Goal: Communication & Community: Ask a question

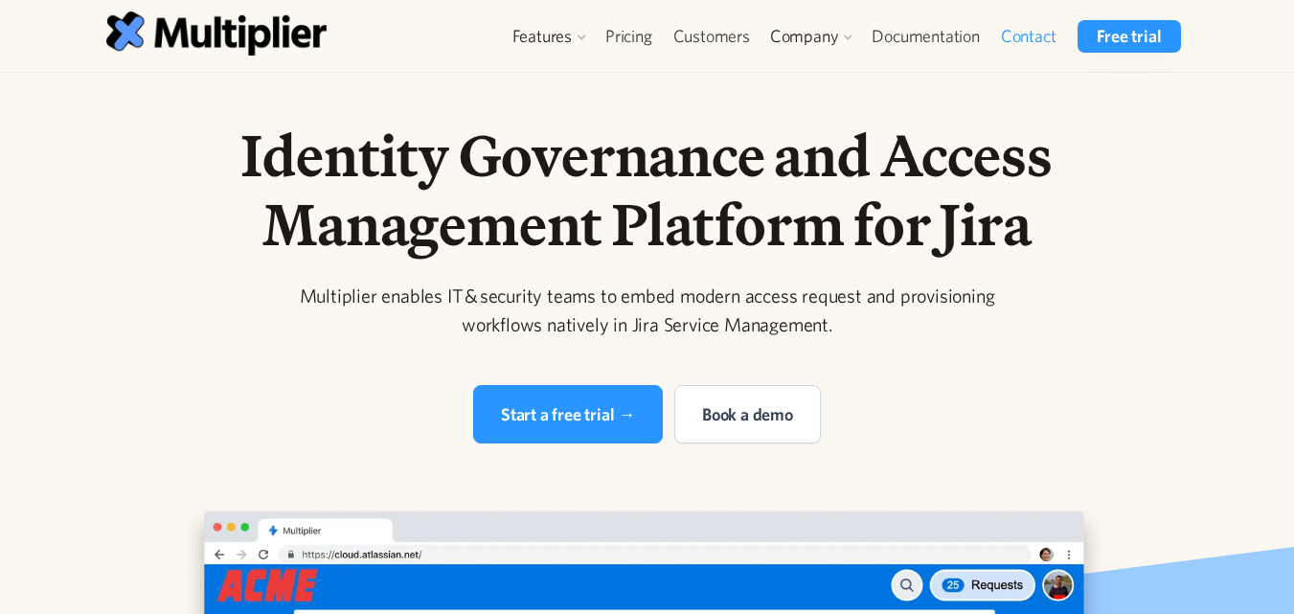
click at [1051, 27] on link "Contact" at bounding box center [1028, 36] width 77 height 33
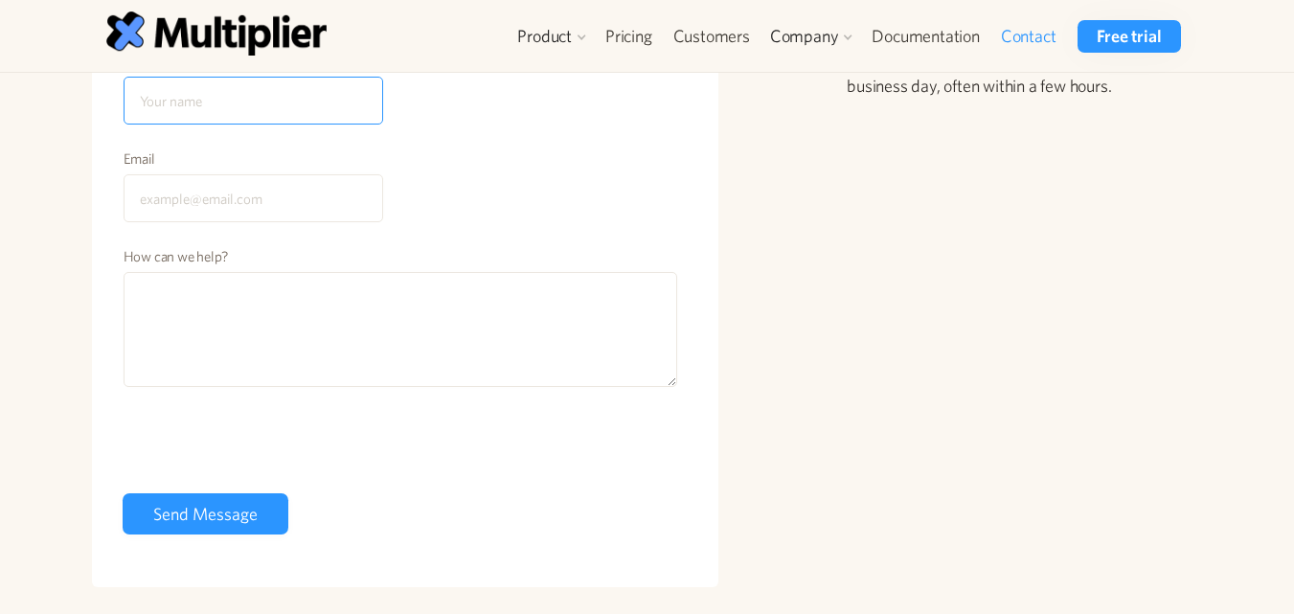
scroll to position [190, 0]
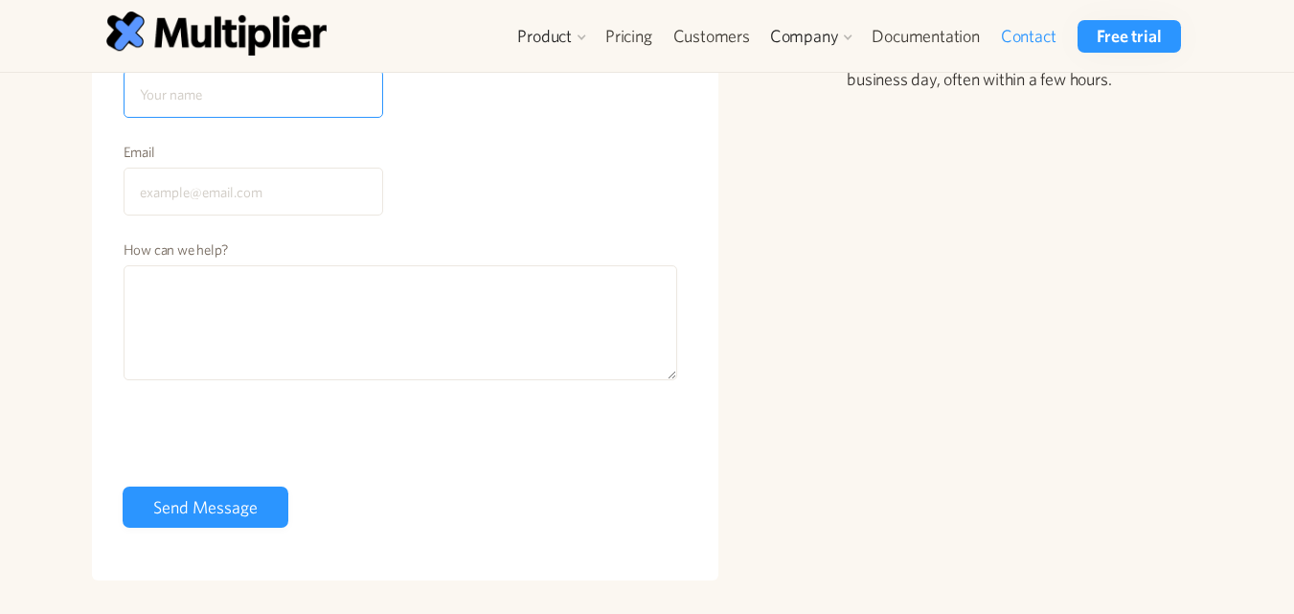
click at [307, 84] on input "Name" at bounding box center [254, 94] width 260 height 48
type input "Steve Smit"
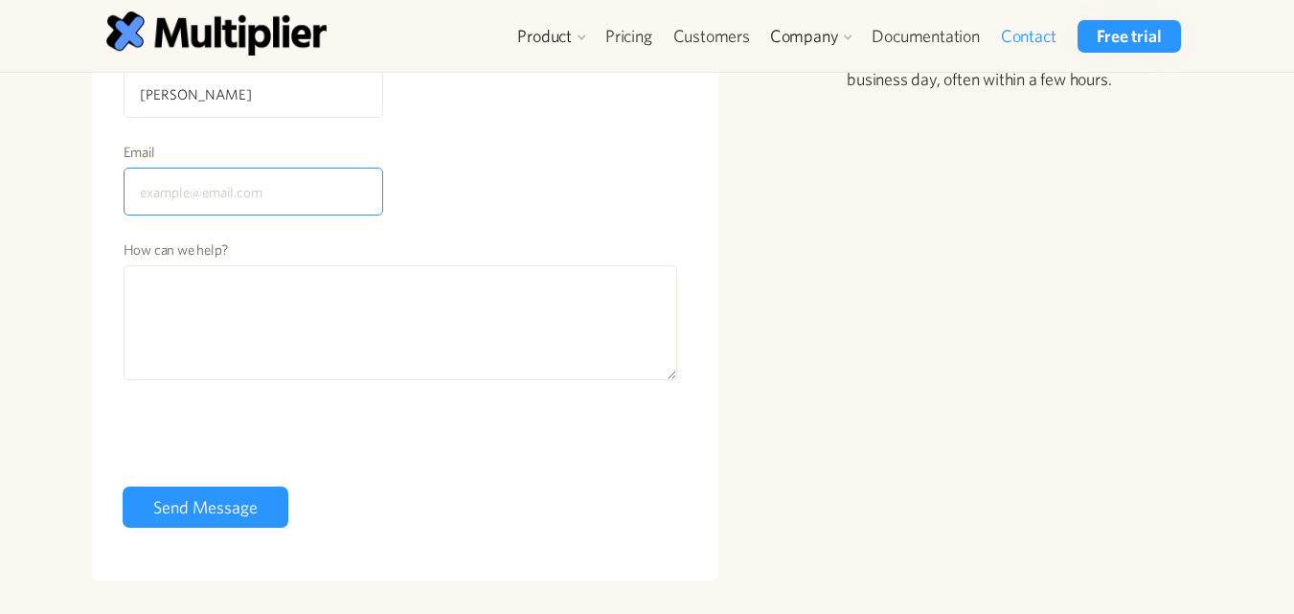
click at [244, 187] on input "Email" at bounding box center [254, 192] width 260 height 48
type input "stevesmit0003@gmail.com"
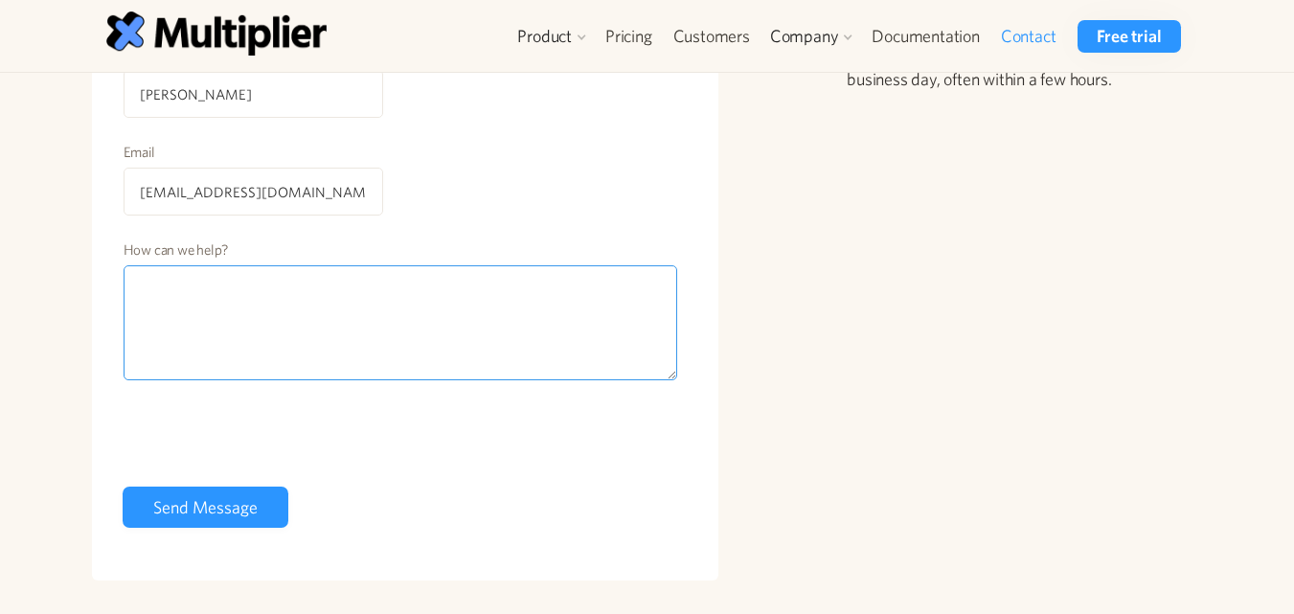
click at [333, 329] on textarea "How can we help?" at bounding box center [401, 322] width 555 height 115
paste textarea "Guest Posting & Blog Outreach Opportunities Hi [Name], I hope this note finds y…"
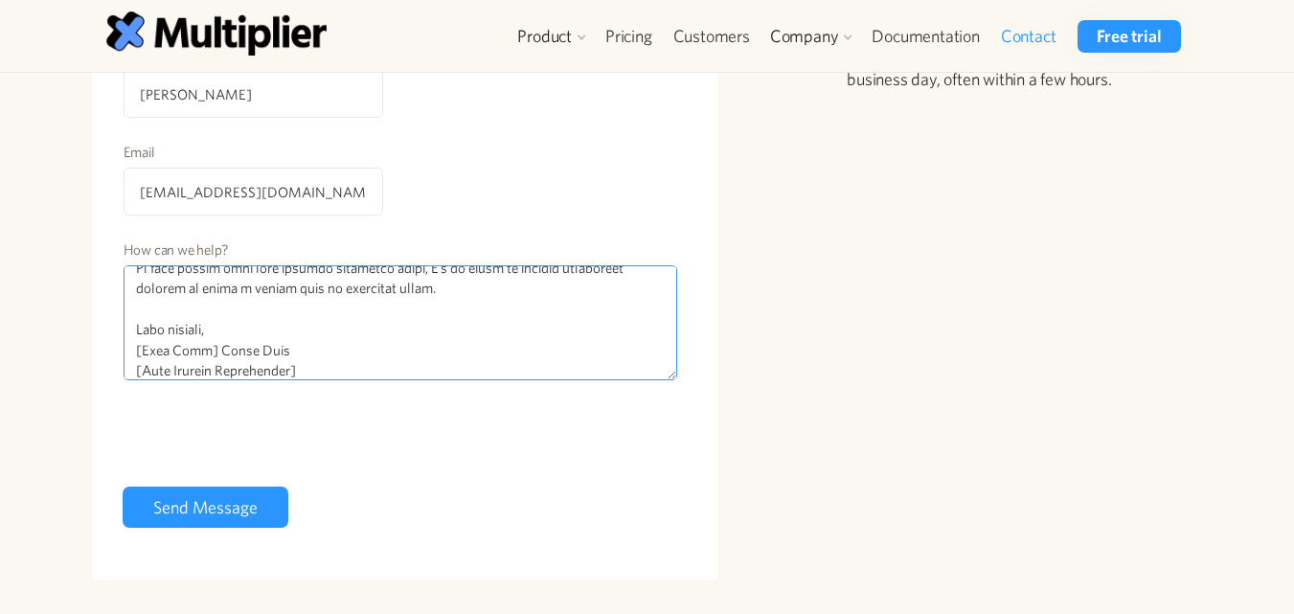
type textarea "Guest Posting & Blog Outreach Opportunities Hi [Name], I hope this note finds y…"
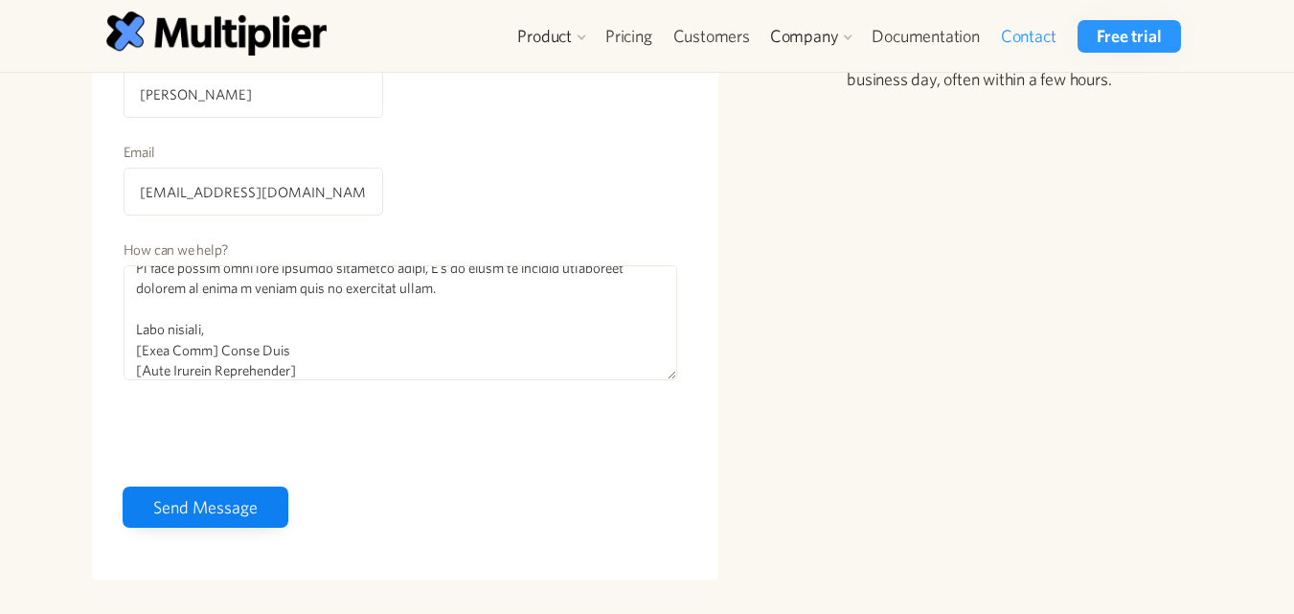
click at [217, 501] on input "Send Message" at bounding box center [206, 507] width 166 height 41
type input "Please wait..."
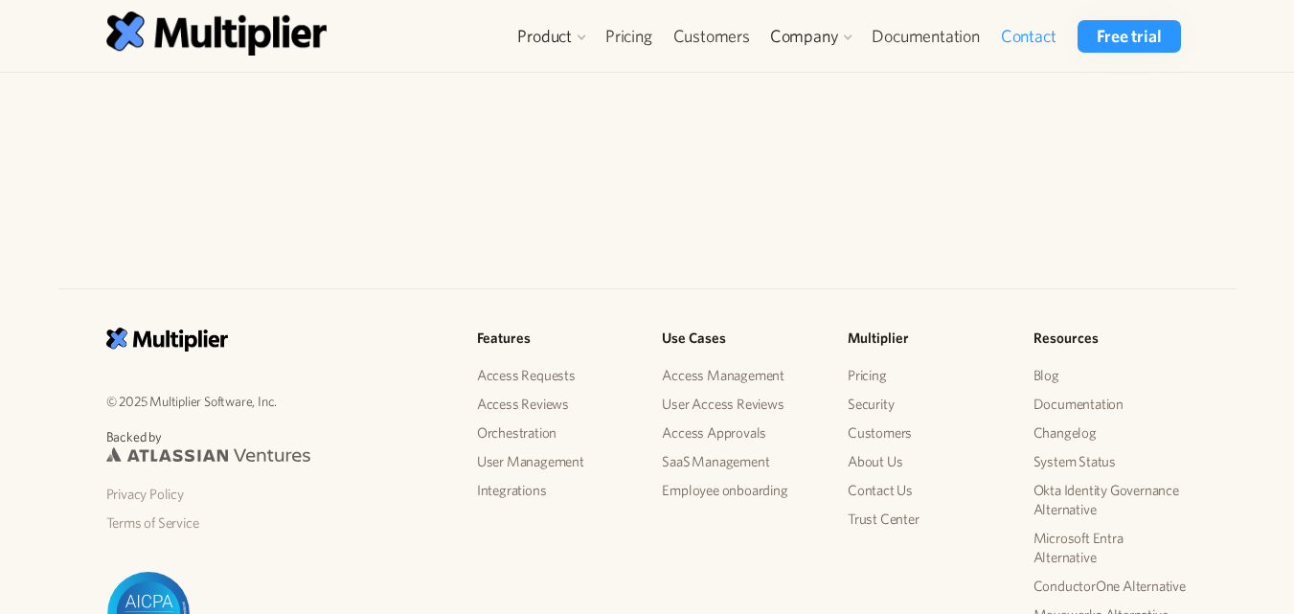
scroll to position [593, 0]
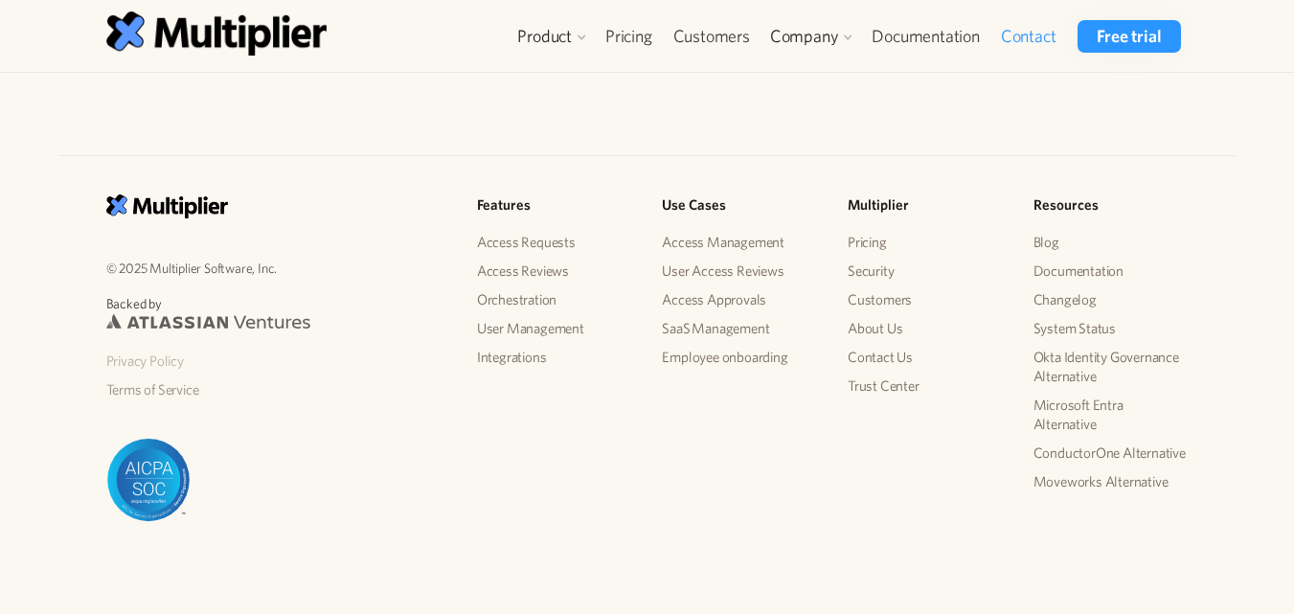
click at [177, 359] on link "Privacy Policy" at bounding box center [276, 361] width 340 height 29
